Goal: Navigation & Orientation: Find specific page/section

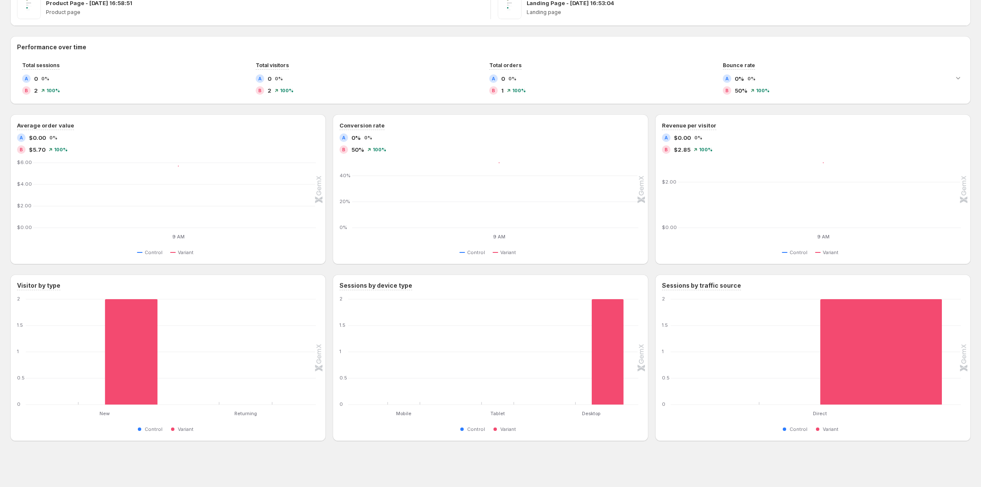
scroll to position [77, 0]
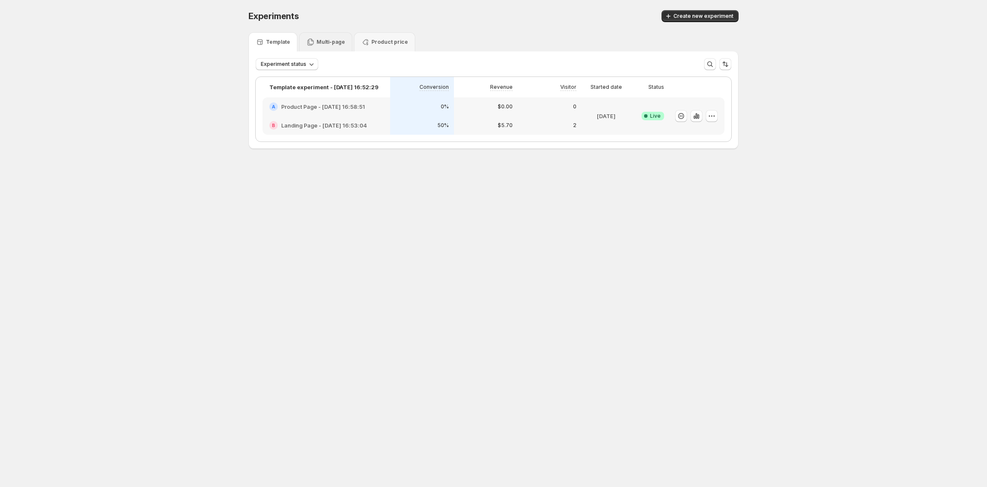
click at [325, 41] on p "Multi-page" at bounding box center [330, 42] width 28 height 7
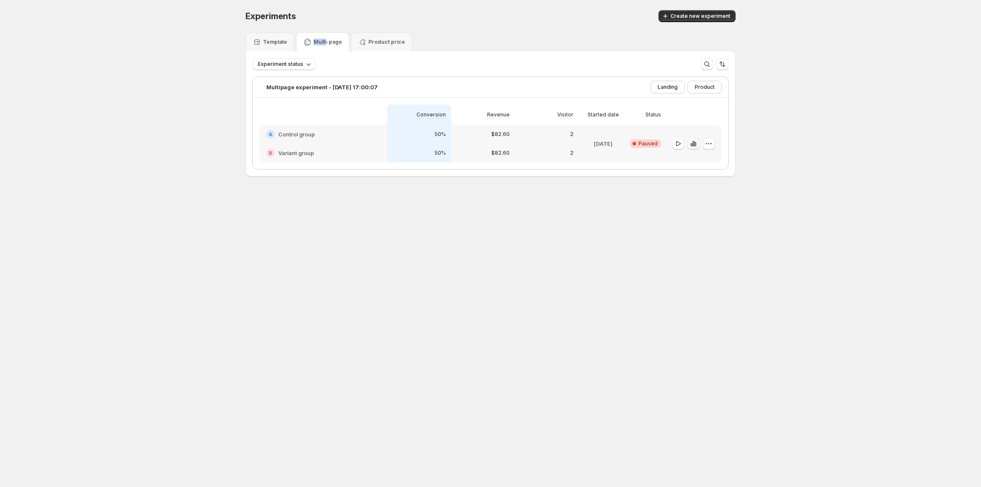
click at [696, 145] on icon "button" at bounding box center [695, 144] width 2 height 5
